Goal: Communication & Community: Answer question/provide support

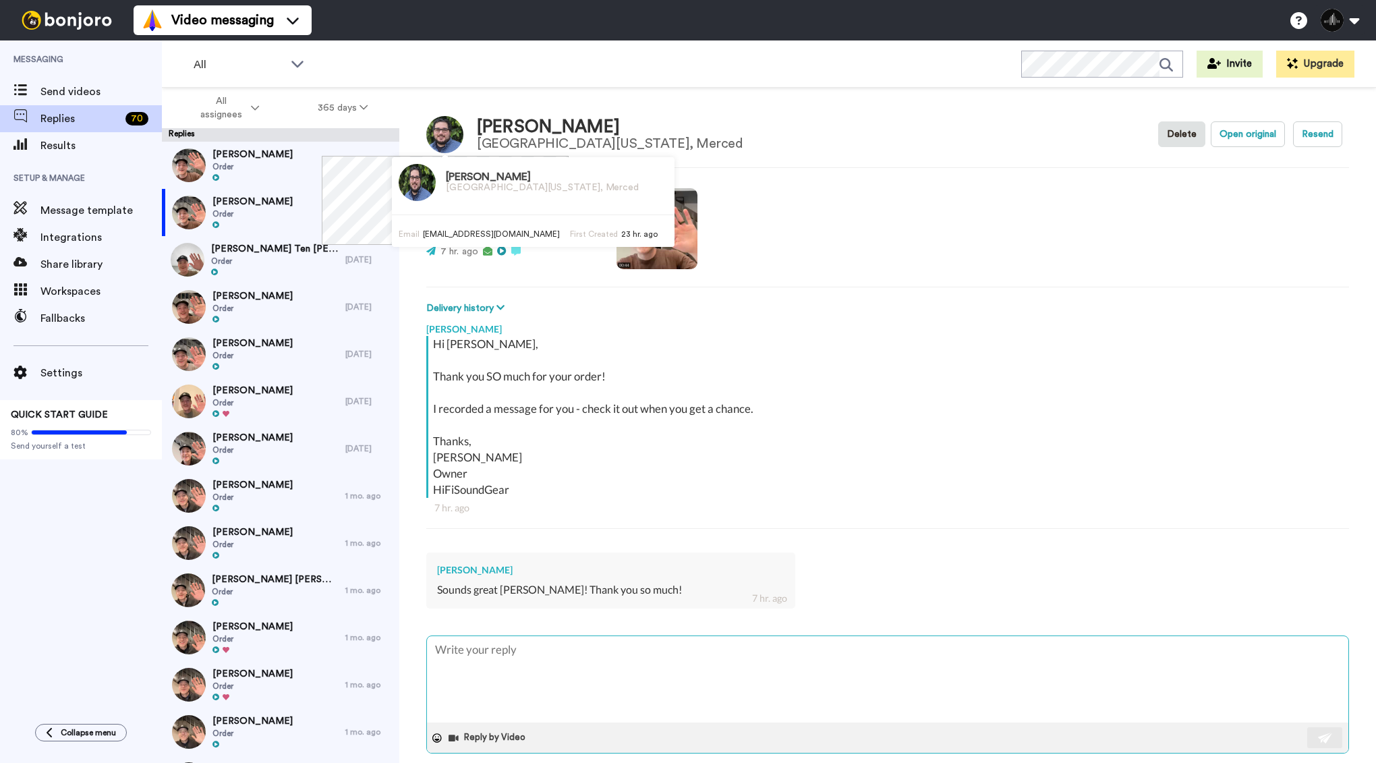
click at [549, 664] on textarea at bounding box center [888, 679] width 922 height 86
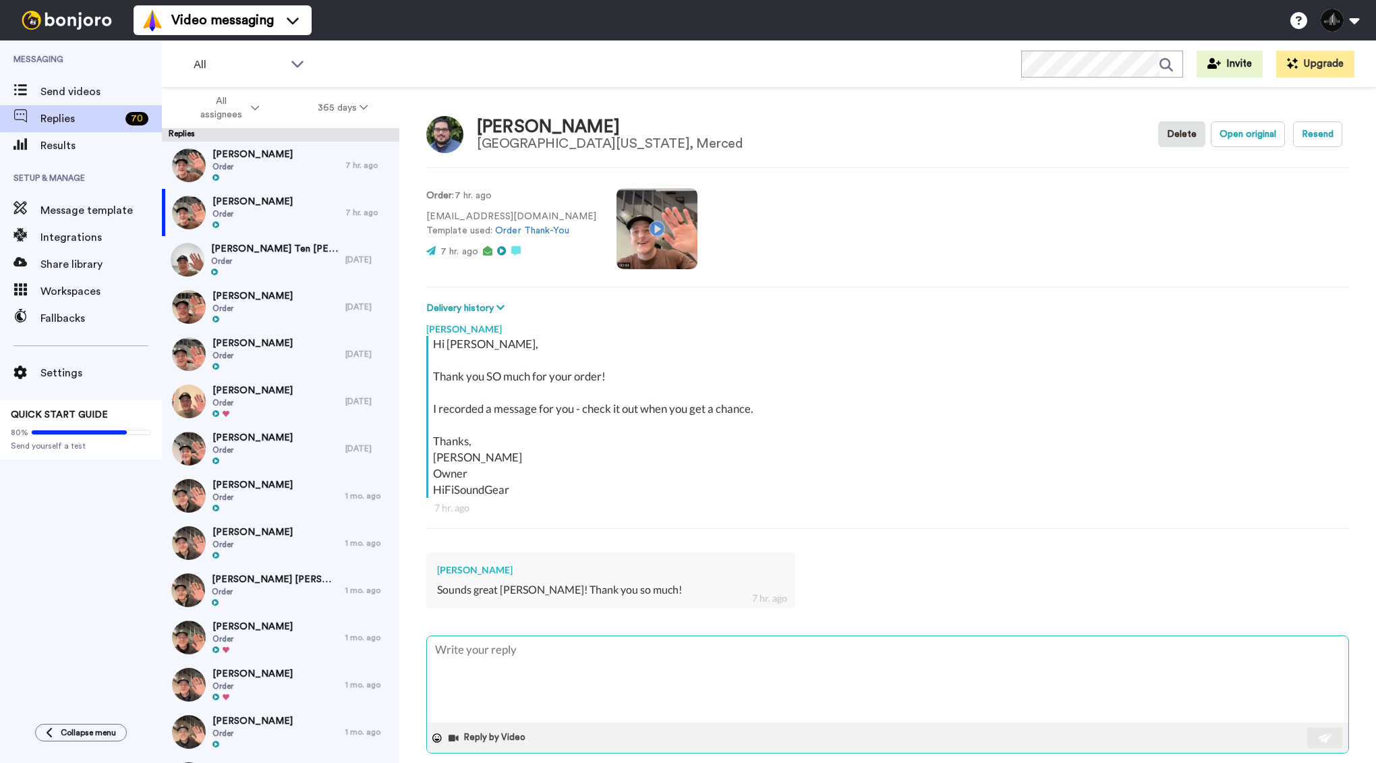
type textarea "x"
type textarea "A"
type textarea "x"
type textarea "Ab"
type textarea "x"
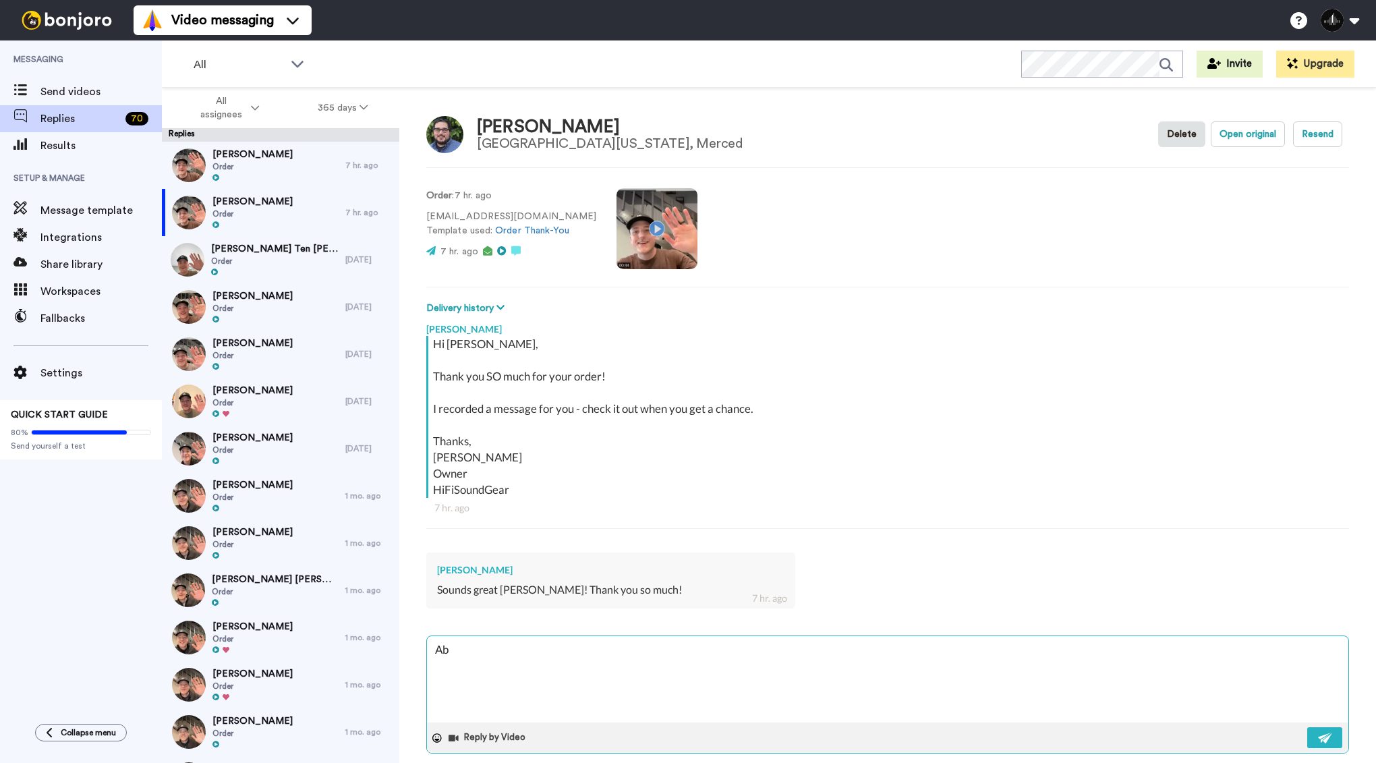
type textarea "Abs"
type textarea "x"
type textarea "Abso"
type textarea "x"
type textarea "Absol"
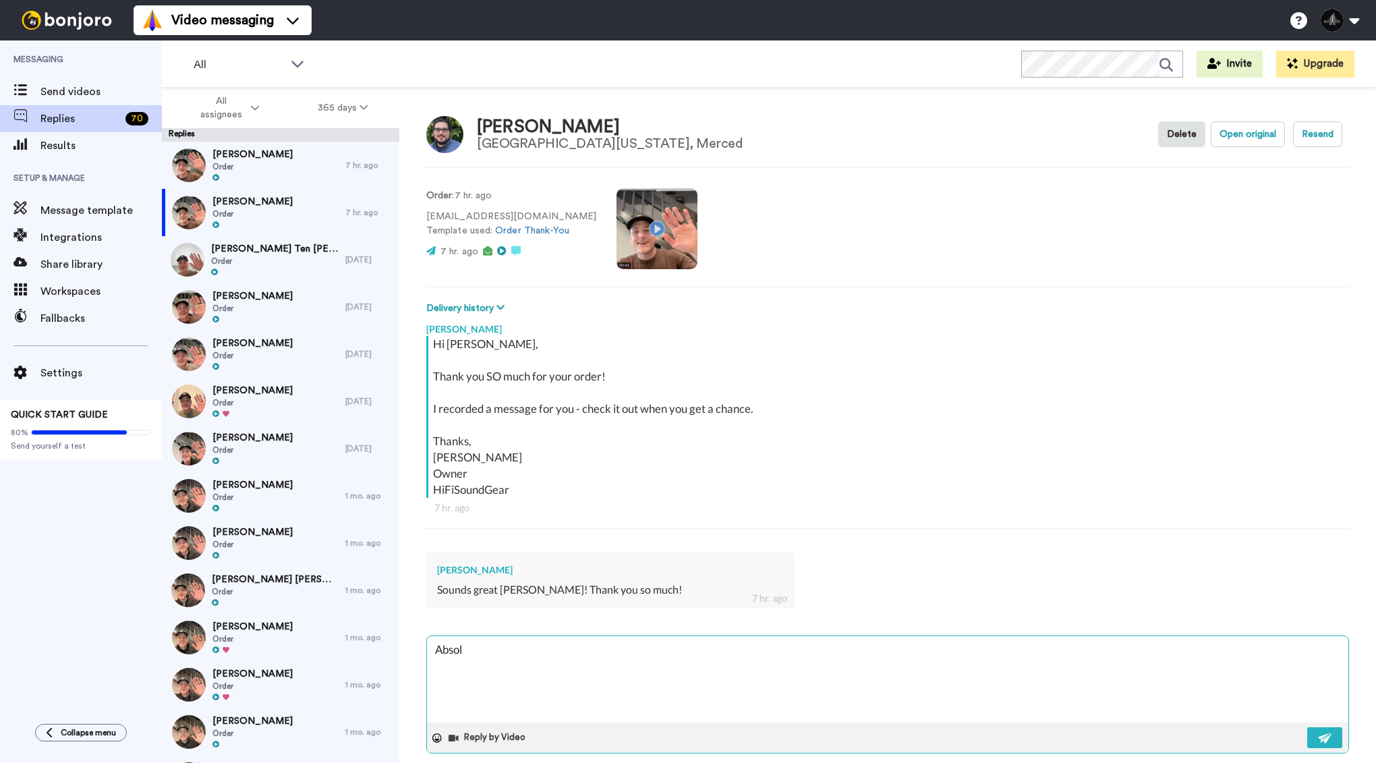
type textarea "x"
type textarea "Absolu"
type textarea "x"
type textarea "Absolut"
type textarea "x"
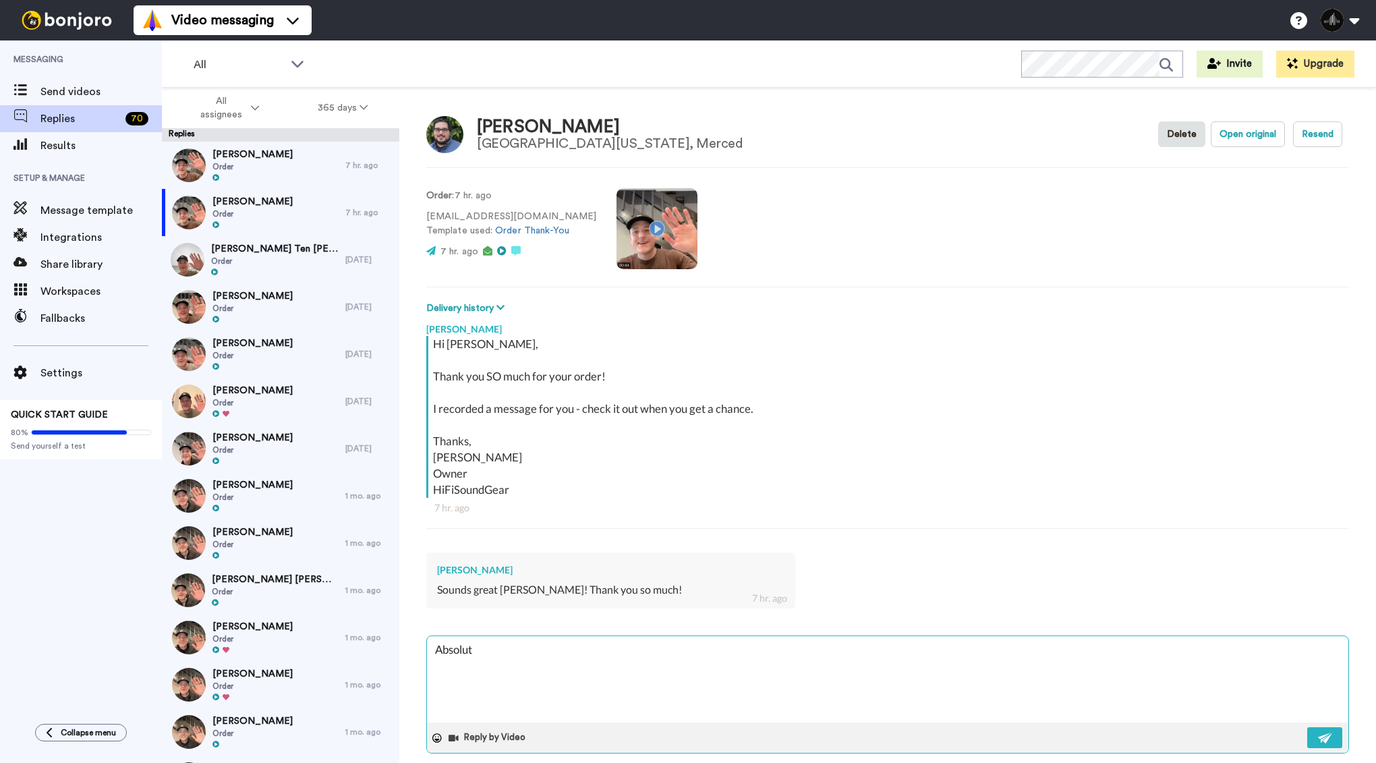
type textarea "Absolute"
type textarea "x"
type textarea "Absolutel"
type textarea "x"
type textarea "Absolutely"
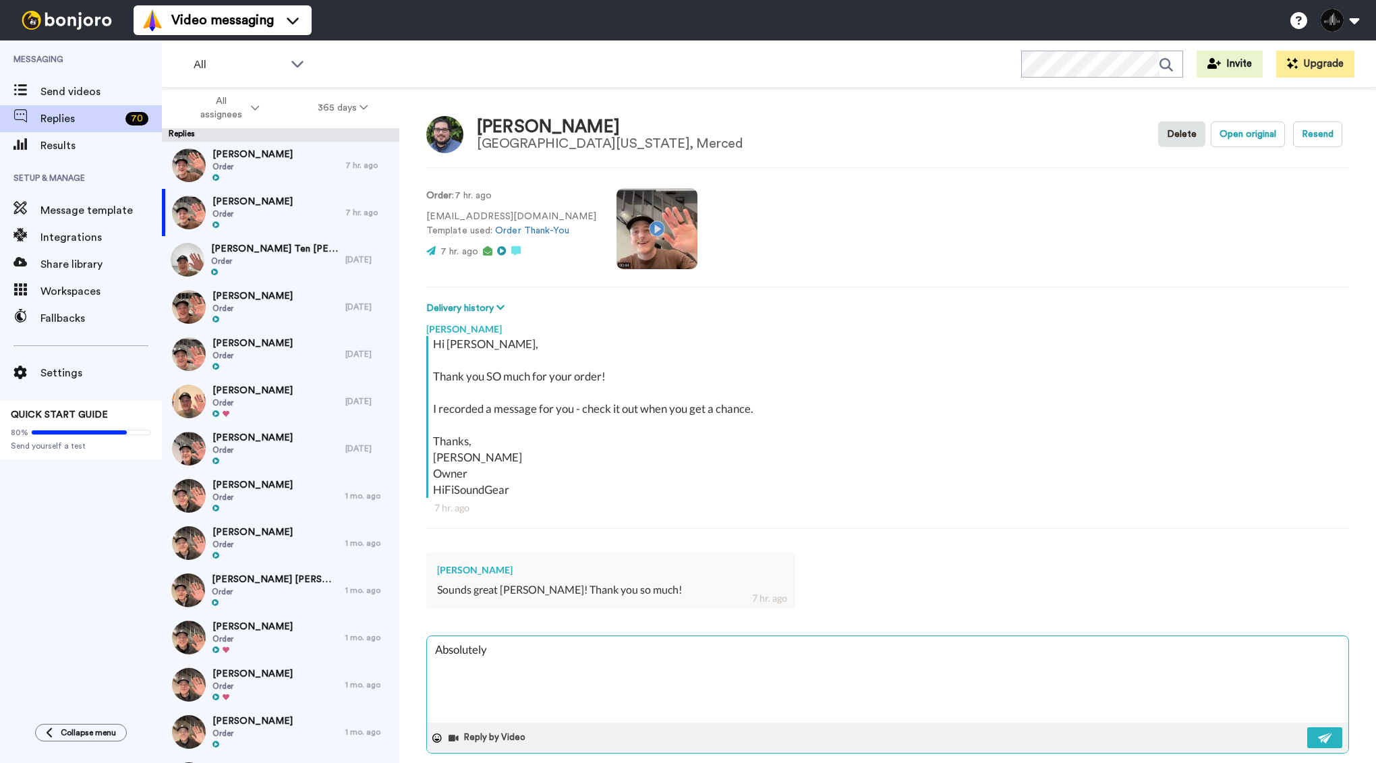
type textarea "x"
type textarea "Absolutely!"
type textarea "x"
type textarea "Absolutely!"
type textarea "x"
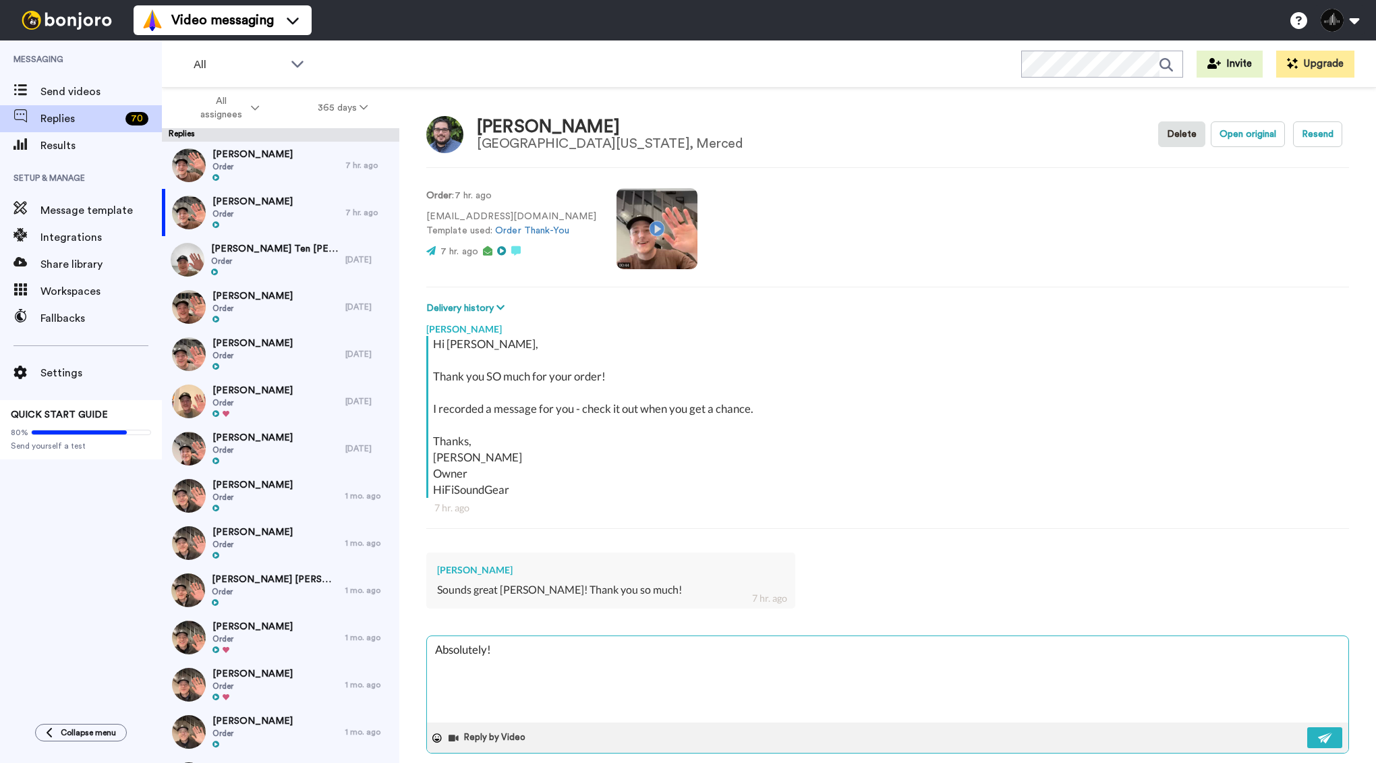
type textarea "Absolutely! :"
type textarea "x"
type textarea "Absolutely! :)"
click at [1328, 733] on img at bounding box center [1325, 738] width 15 height 11
type textarea "x"
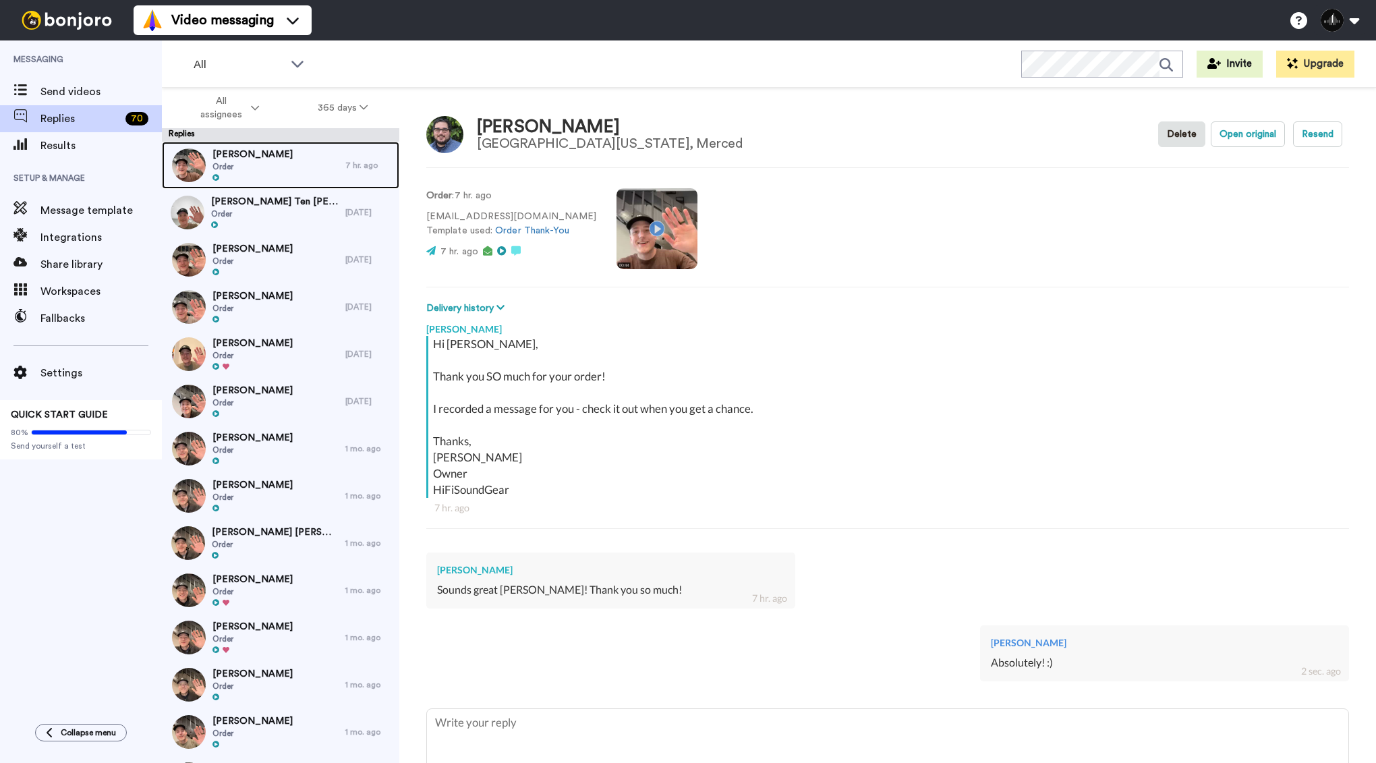
click at [274, 165] on div "[PERSON_NAME] Order" at bounding box center [254, 165] width 184 height 47
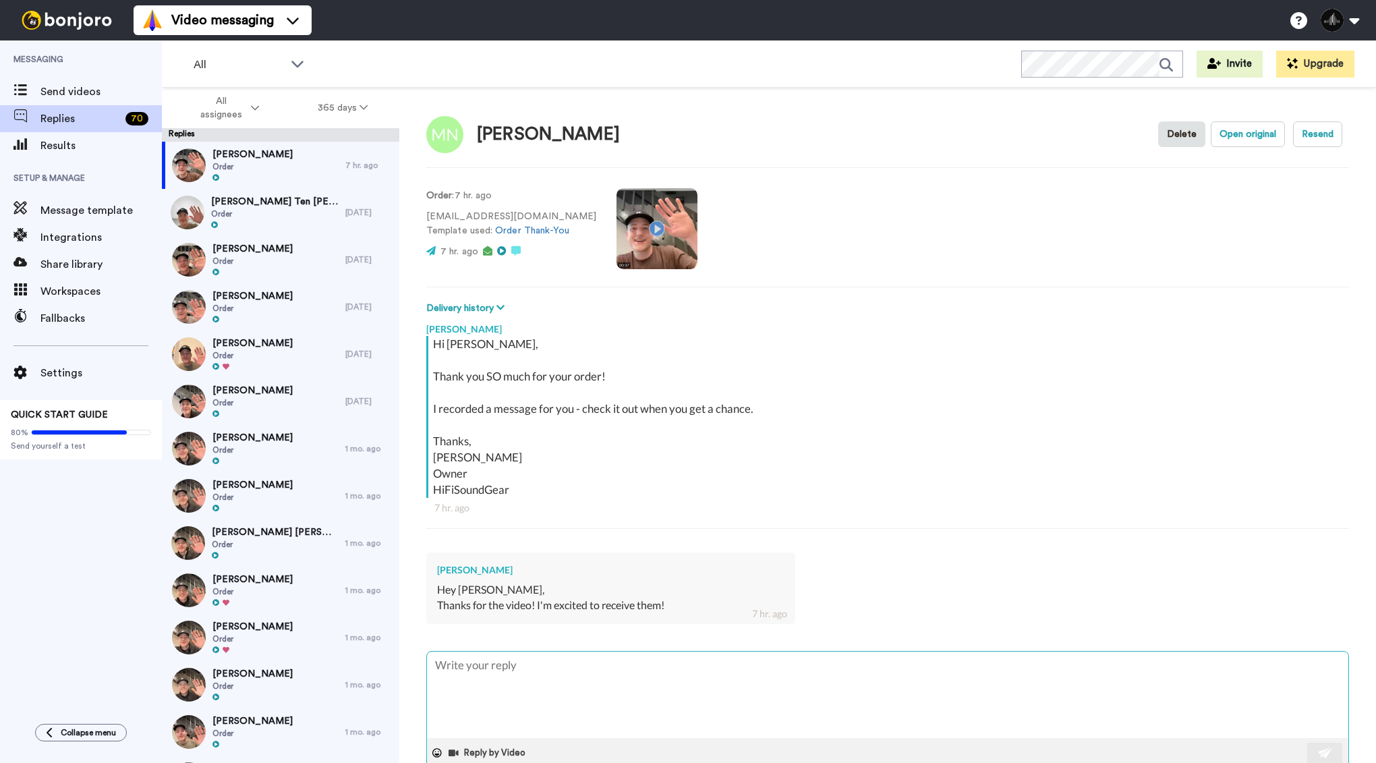
click at [580, 681] on textarea at bounding box center [888, 695] width 922 height 86
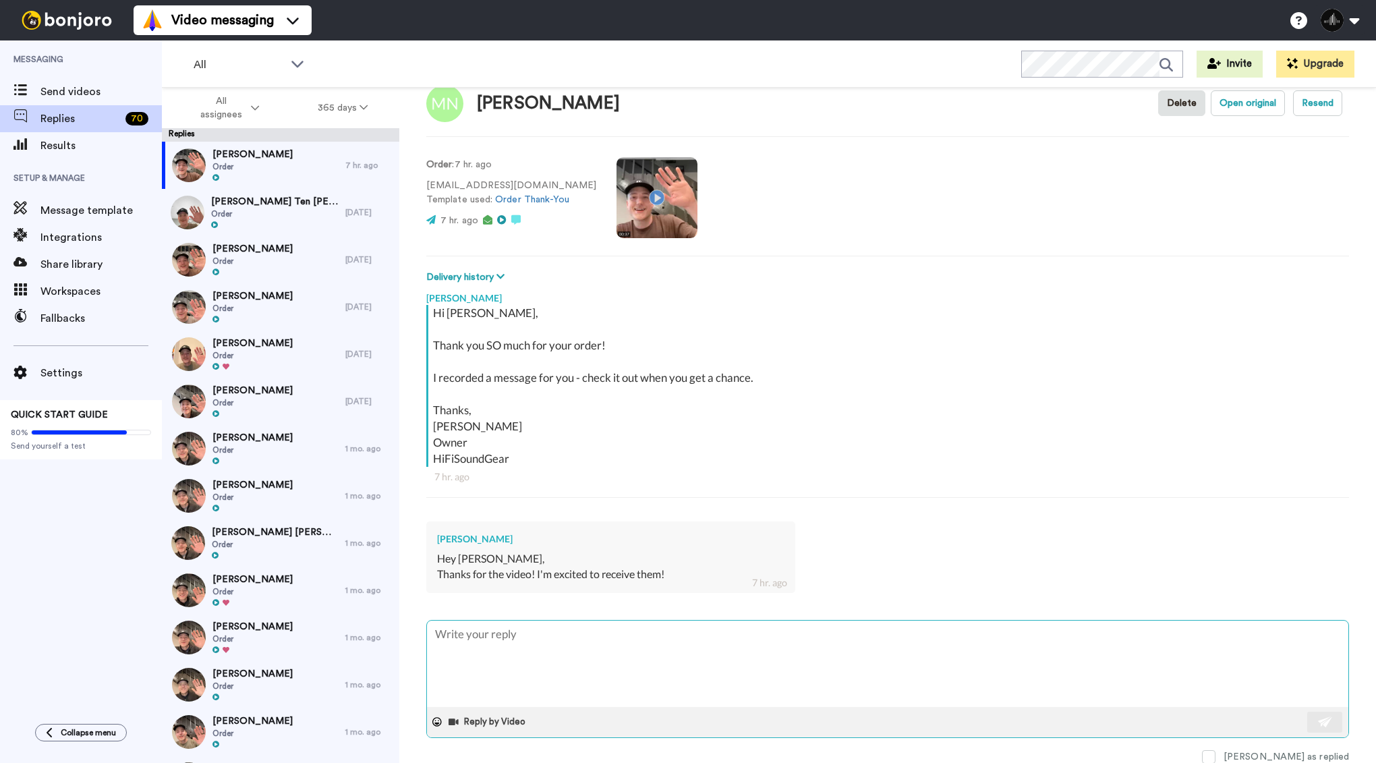
type textarea "x"
type textarea "A"
type textarea "x"
type textarea "Ab"
type textarea "x"
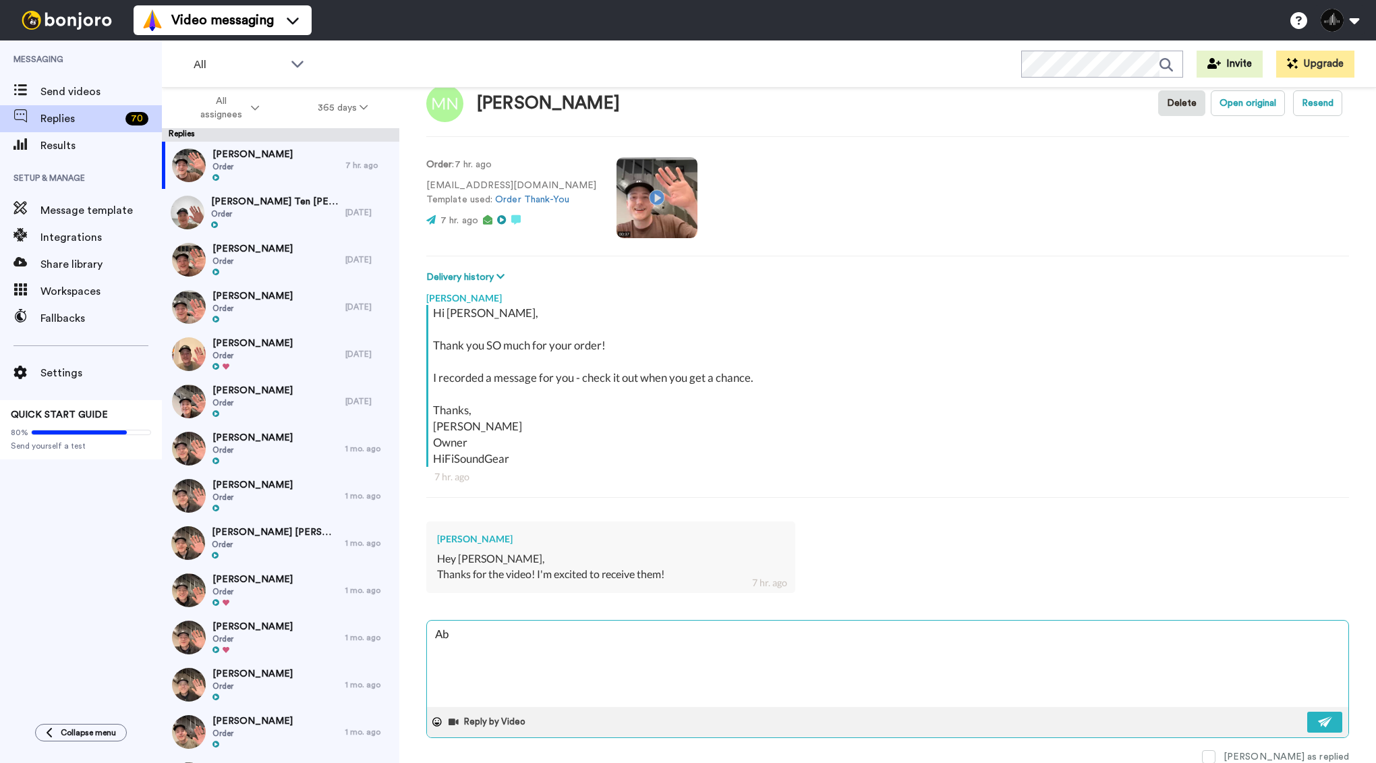
type textarea "Abs"
type textarea "x"
type textarea "Abso"
type textarea "x"
type textarea "Absol"
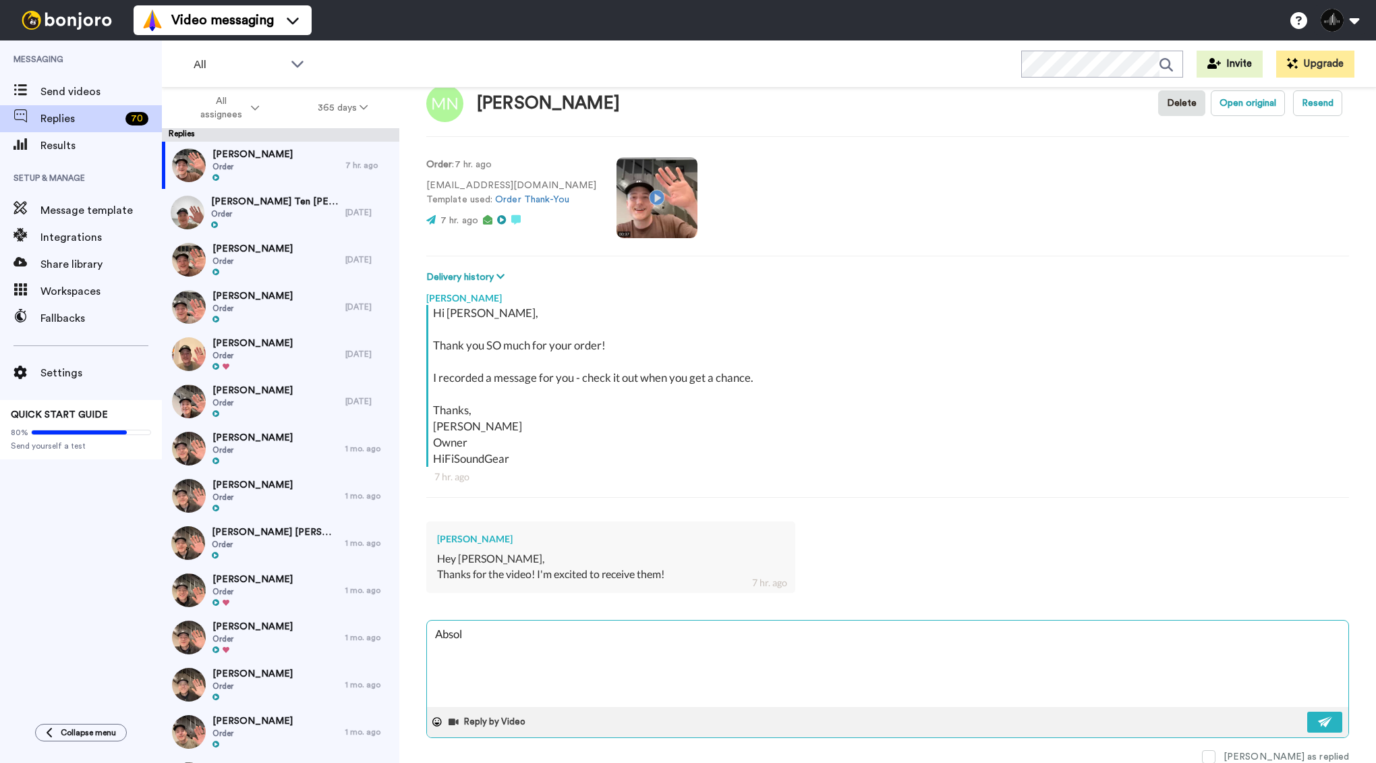
type textarea "x"
type textarea "Absolu"
type textarea "x"
type textarea "Absolut"
type textarea "x"
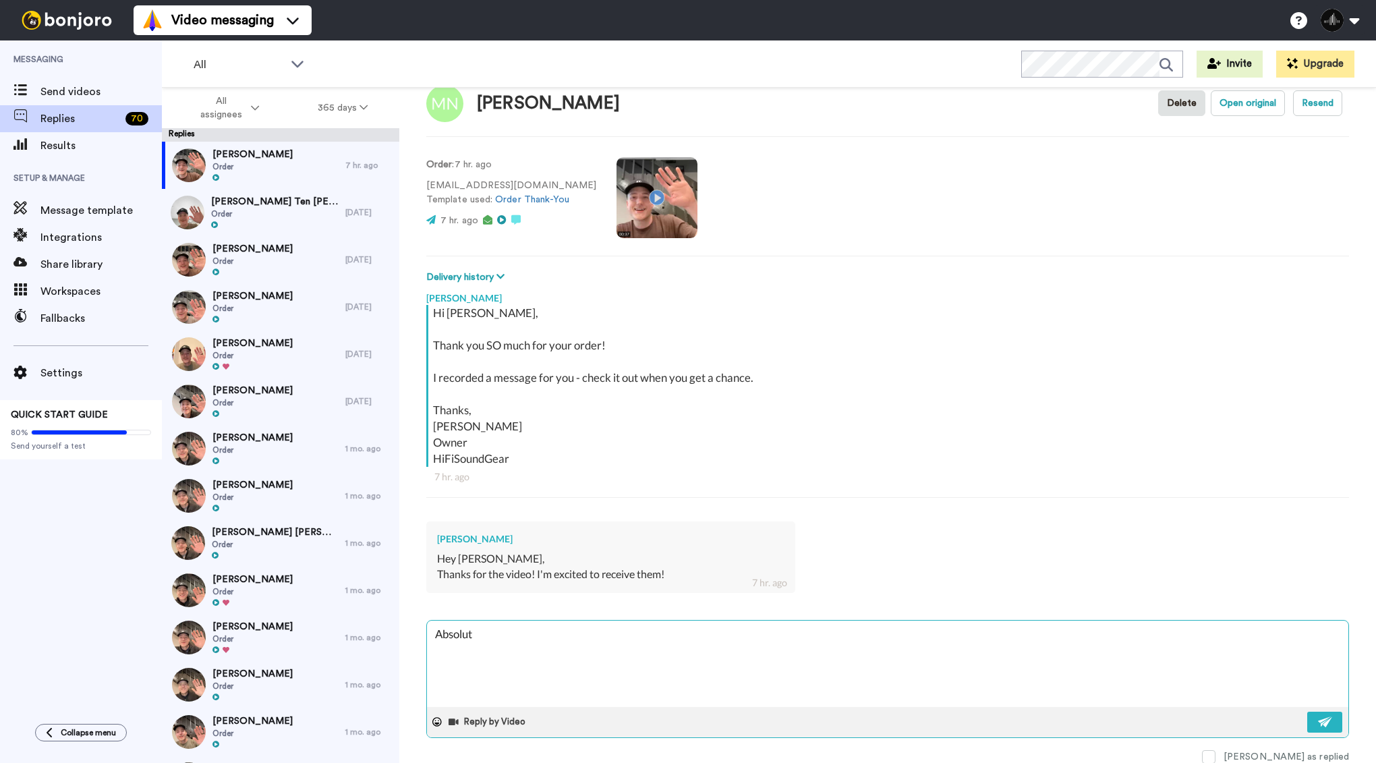
type textarea "Absolute"
type textarea "x"
type textarea "Absolutely"
type textarea "x"
type textarea "Absolutely!"
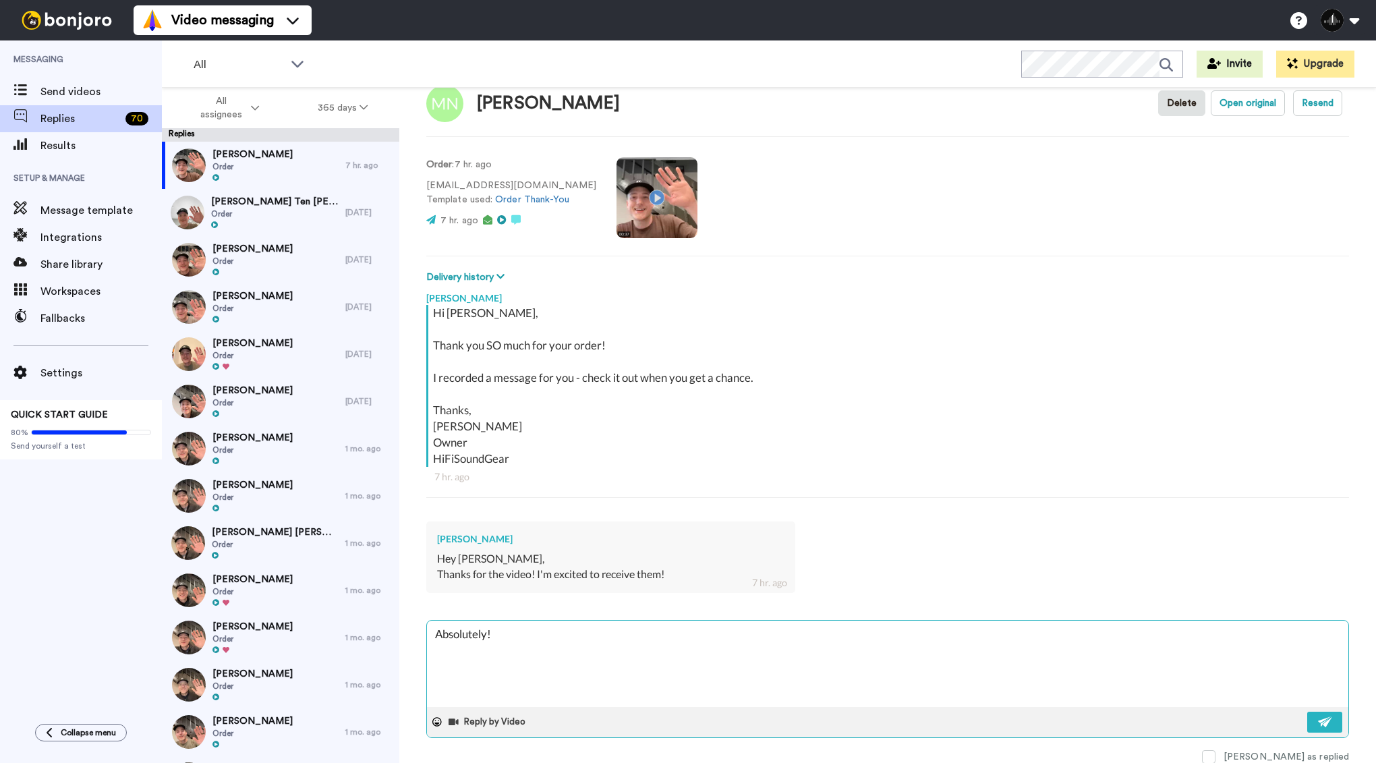
type textarea "x"
type textarea "Absolutely!"
type textarea "x"
type textarea "Absolutely! :"
type textarea "x"
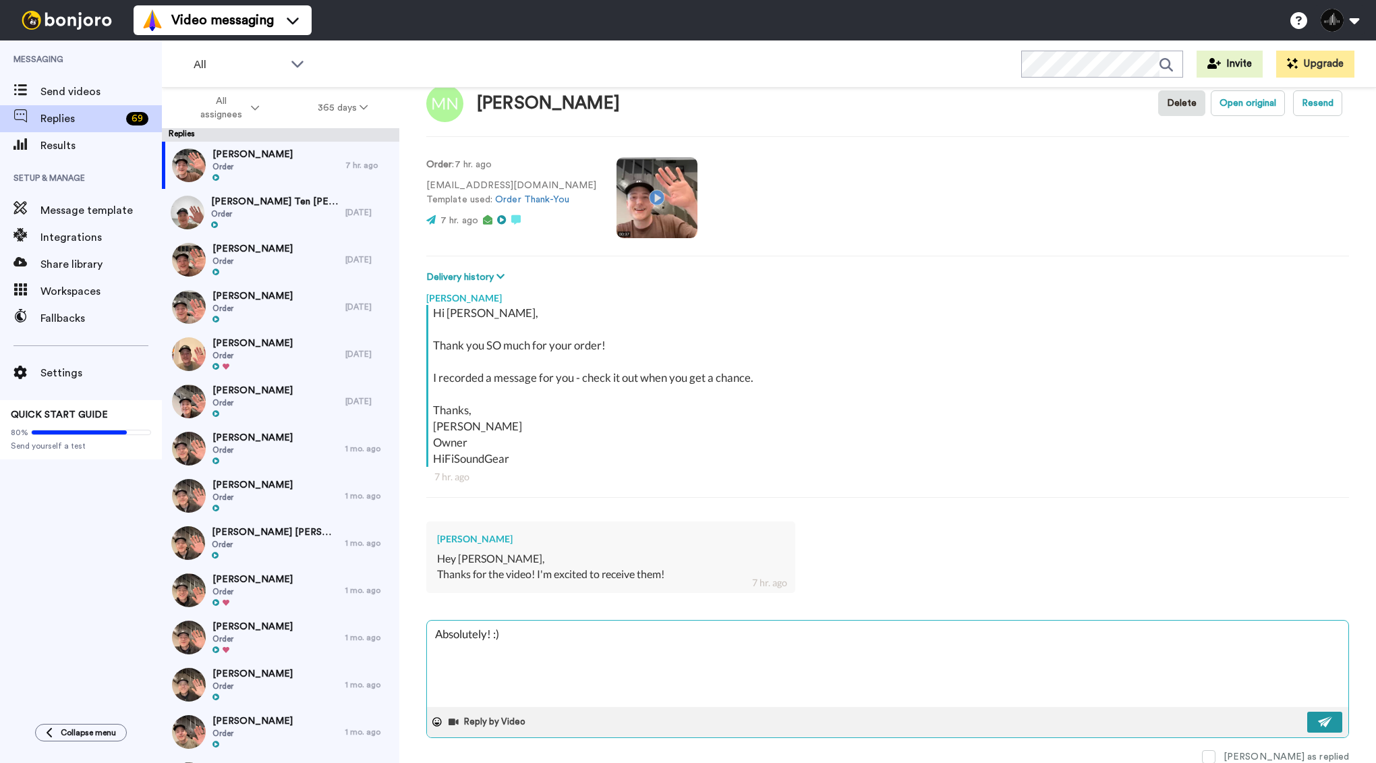
type textarea "Absolutely! :)"
click at [1314, 726] on button at bounding box center [1325, 722] width 35 height 21
type textarea "x"
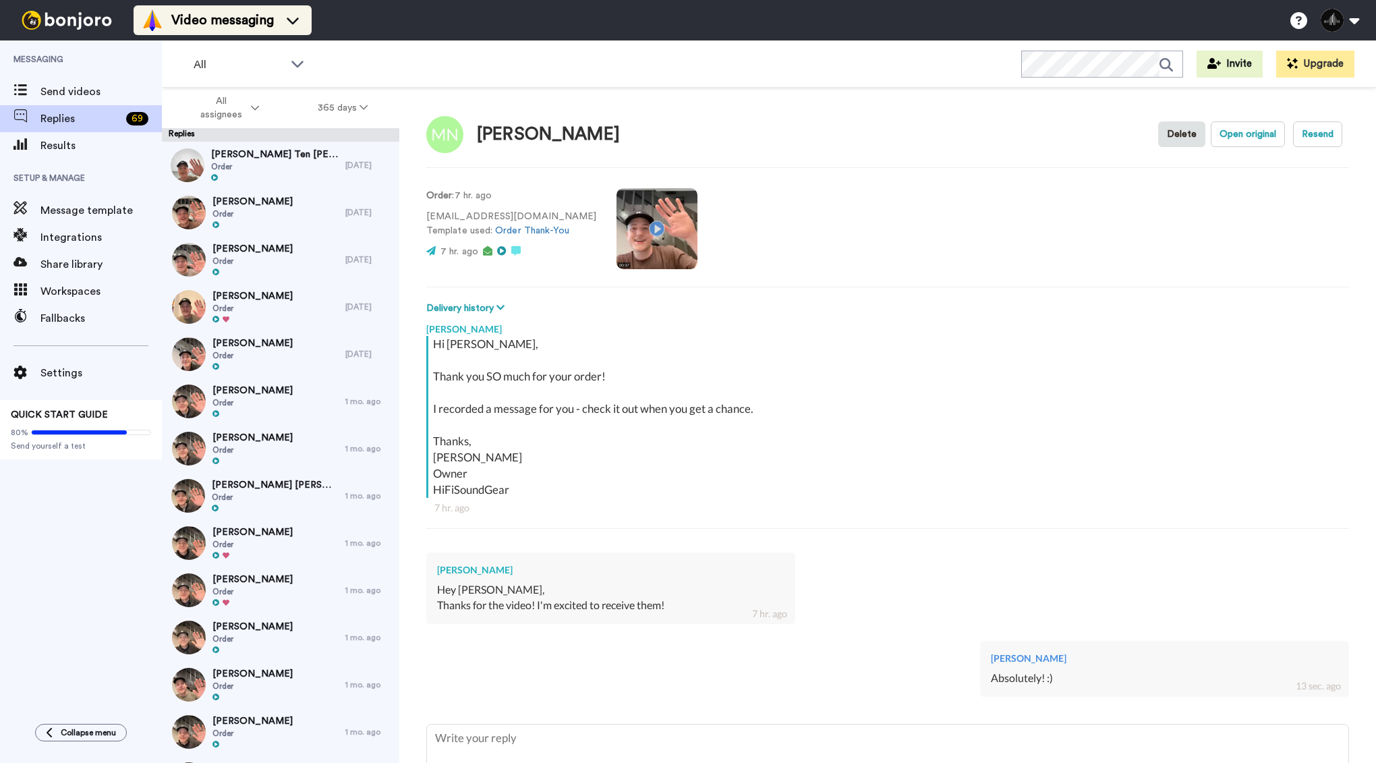
type textarea "x"
